Goal: Find specific page/section: Find specific page/section

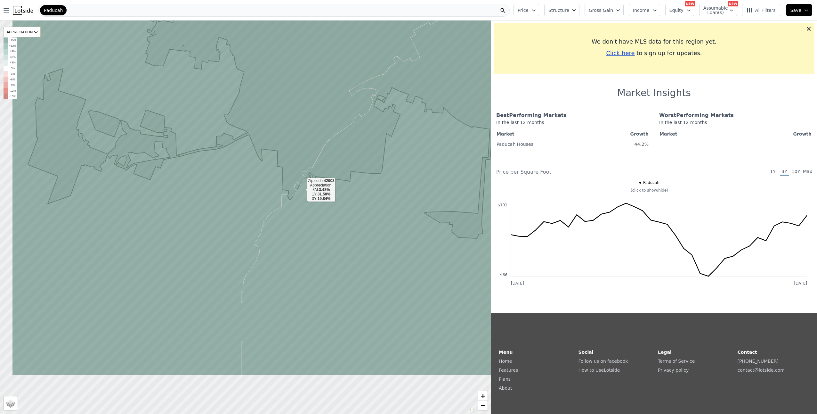
drag, startPoint x: 241, startPoint y: 268, endPoint x: 302, endPoint y: 190, distance: 99.2
click at [302, 190] on icon at bounding box center [422, 139] width 360 height 473
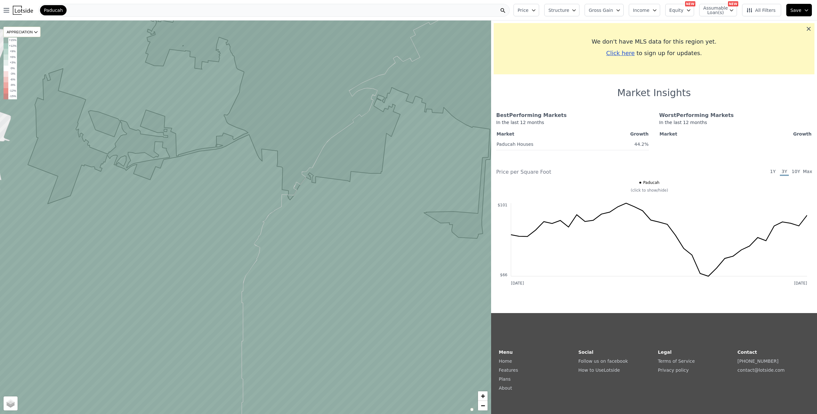
click at [807, 28] on icon at bounding box center [809, 29] width 4 height 4
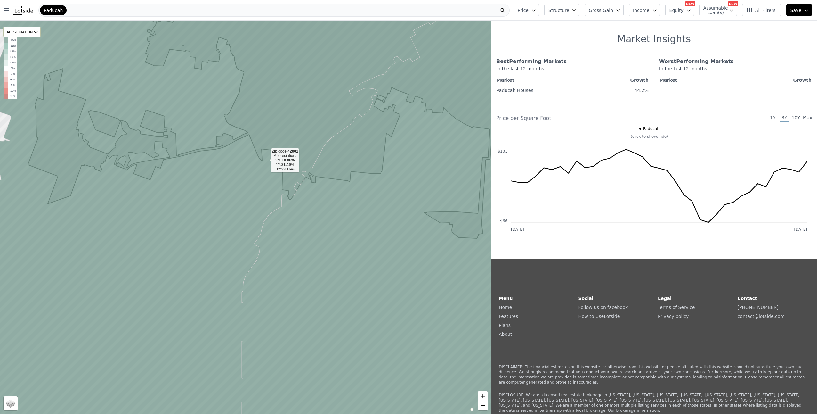
click at [267, 157] on icon at bounding box center [237, 217] width 572 height 473
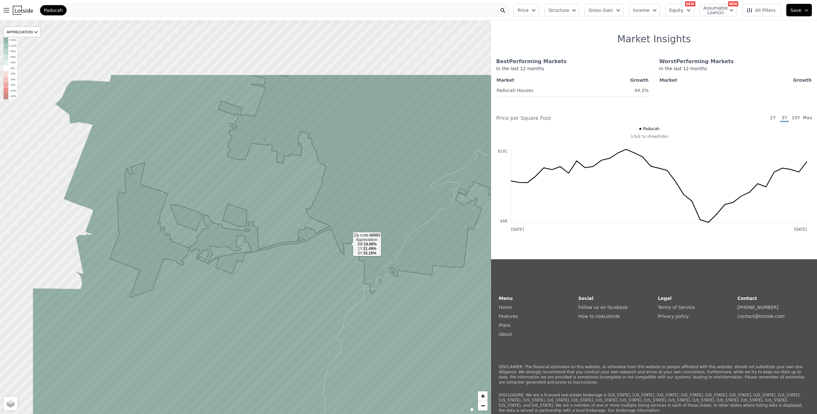
drag, startPoint x: 265, startPoint y: 150, endPoint x: 347, endPoint y: 243, distance: 124.6
click at [347, 243] on icon at bounding box center [319, 311] width 572 height 473
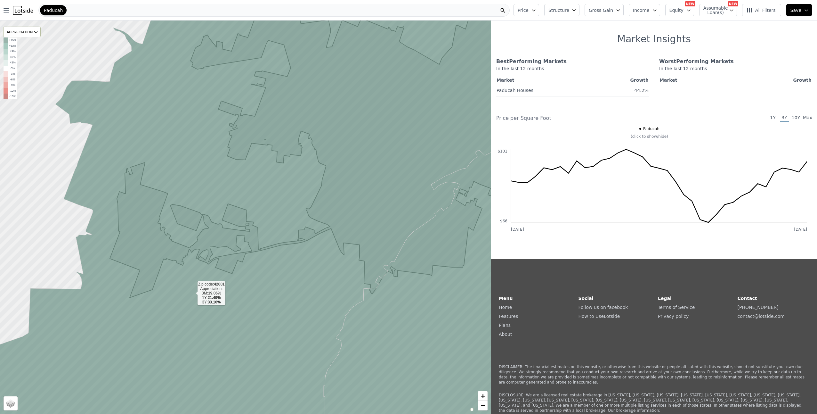
click at [230, 255] on icon at bounding box center [246, 217] width 590 height 473
click at [457, 8] on div "Paducah" at bounding box center [273, 10] width 471 height 13
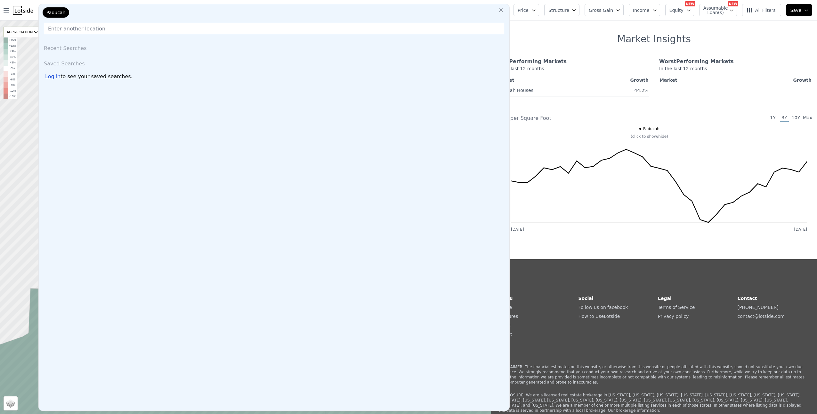
click at [462, 24] on input "text" at bounding box center [274, 29] width 460 height 12
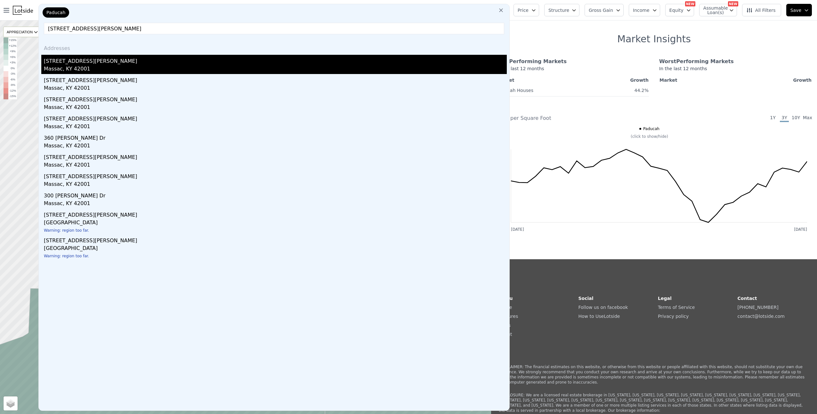
type input "[STREET_ADDRESS][PERSON_NAME]"
click at [112, 68] on div "Massac, KY 42001" at bounding box center [275, 69] width 463 height 9
